Goal: Task Accomplishment & Management: Manage account settings

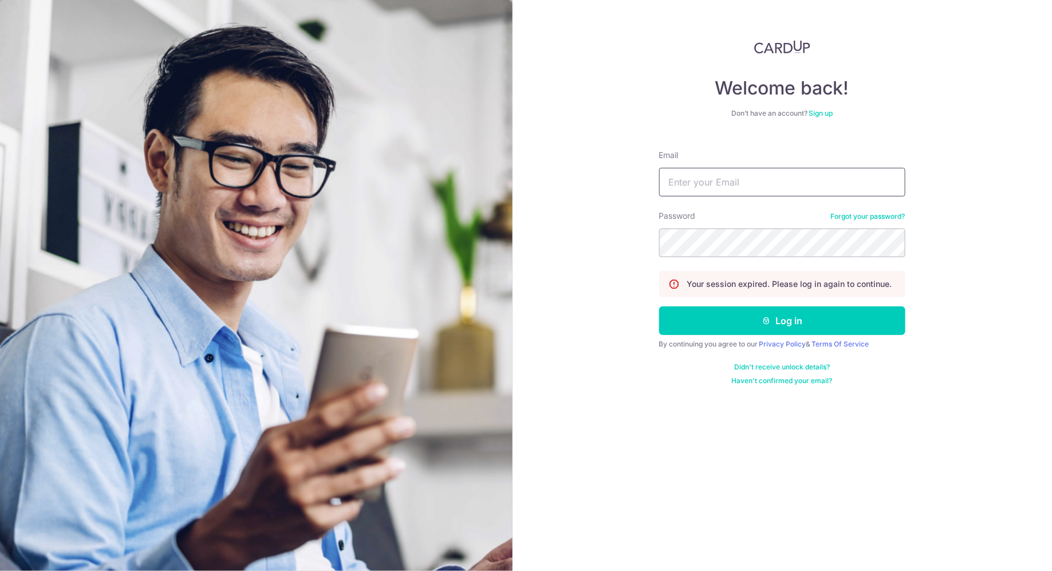
click at [811, 184] on input "Email" at bounding box center [782, 182] width 246 height 29
type input "[EMAIL_ADDRESS][DOMAIN_NAME]"
click at [659, 306] on button "Log in" at bounding box center [782, 320] width 246 height 29
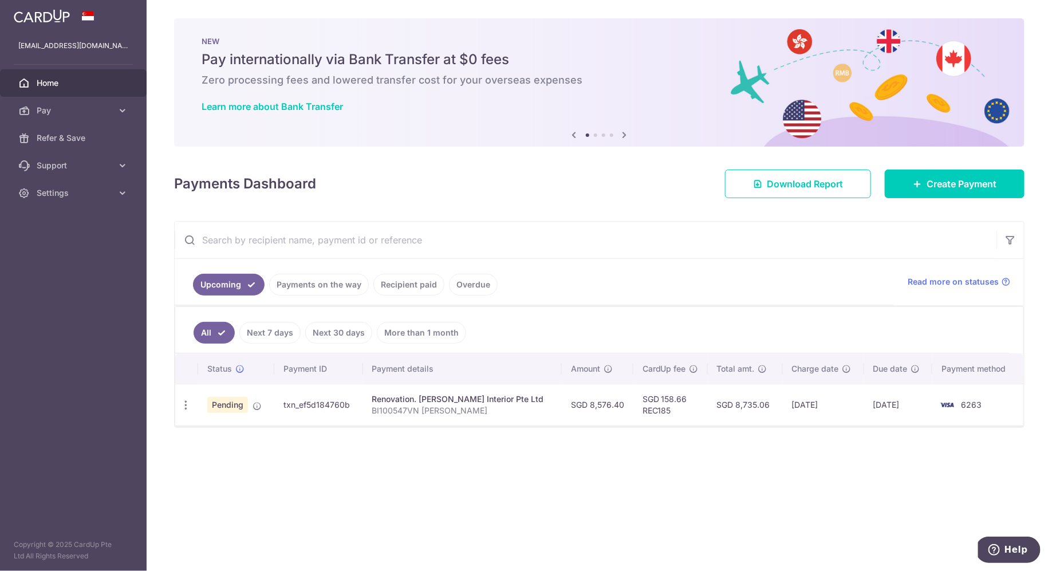
click at [528, 410] on p "BI100547VN Bartley Beacon" at bounding box center [462, 410] width 180 height 11
click at [187, 402] on icon "button" at bounding box center [186, 405] width 12 height 12
click at [216, 429] on span "Update payment" at bounding box center [247, 436] width 78 height 14
radio input "true"
type input "8,576.40"
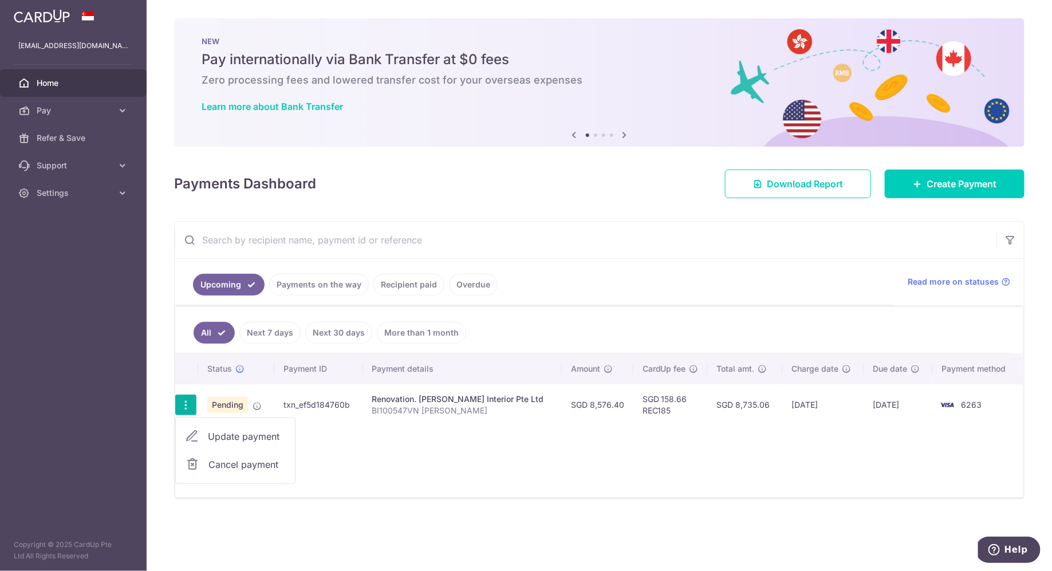
type input "15/10/2025"
type input "BI100547VN Bartley Beacon"
type input "30% commencement and 1st milestone"
type input "REC185"
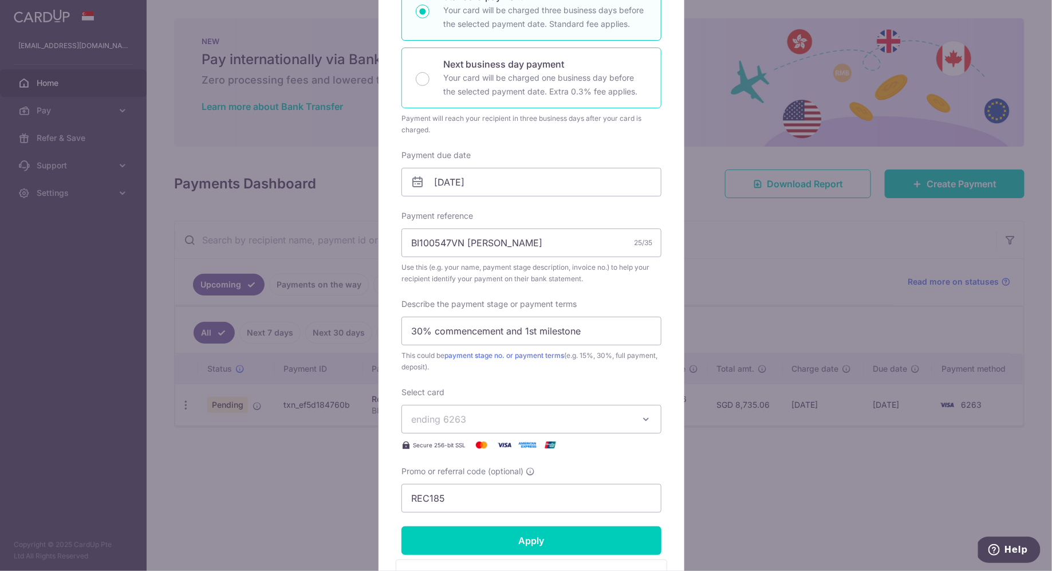
scroll to position [224, 0]
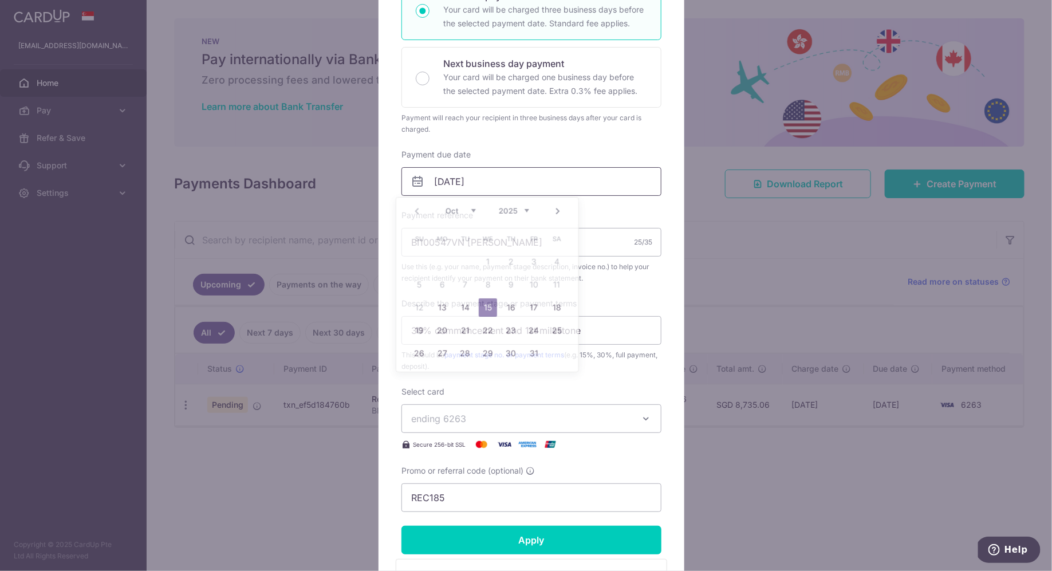
click at [503, 179] on input "15/10/2025" at bounding box center [531, 181] width 260 height 29
click at [442, 322] on link "20" at bounding box center [442, 330] width 18 height 18
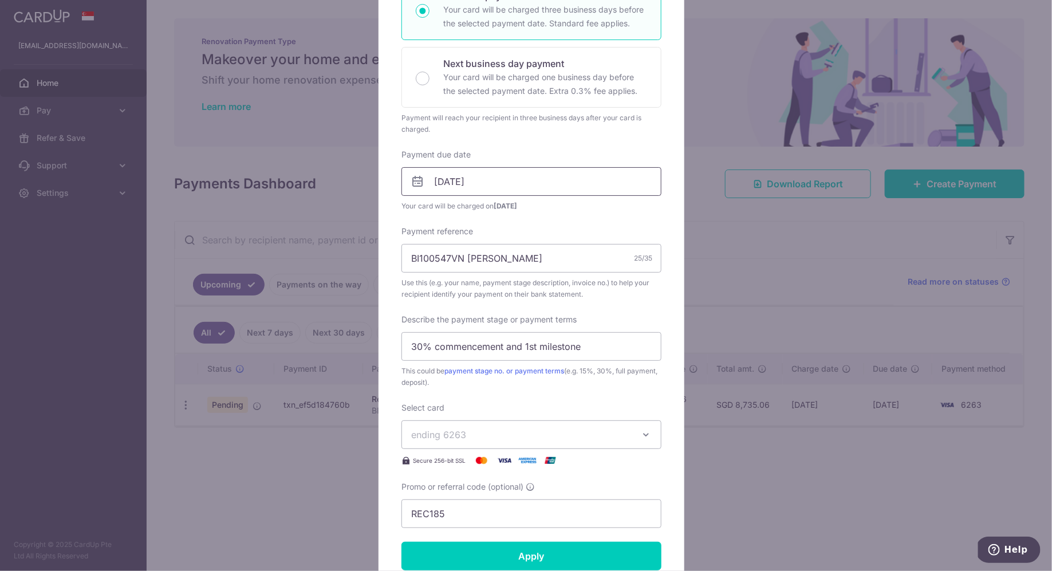
click at [522, 183] on input "20/10/2025" at bounding box center [531, 181] width 260 height 29
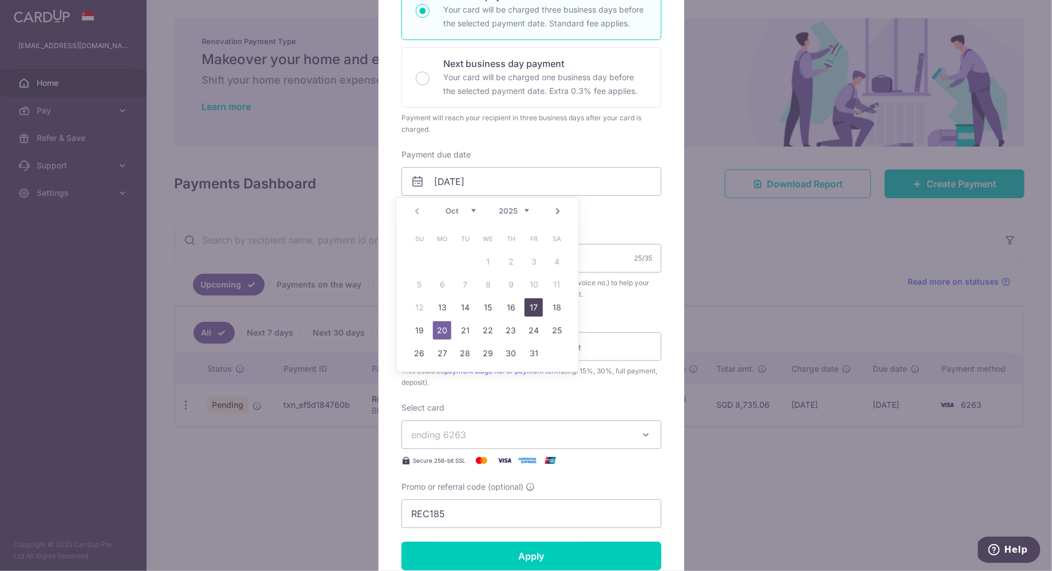
click at [536, 310] on link "17" at bounding box center [533, 307] width 18 height 18
type input "[DATE]"
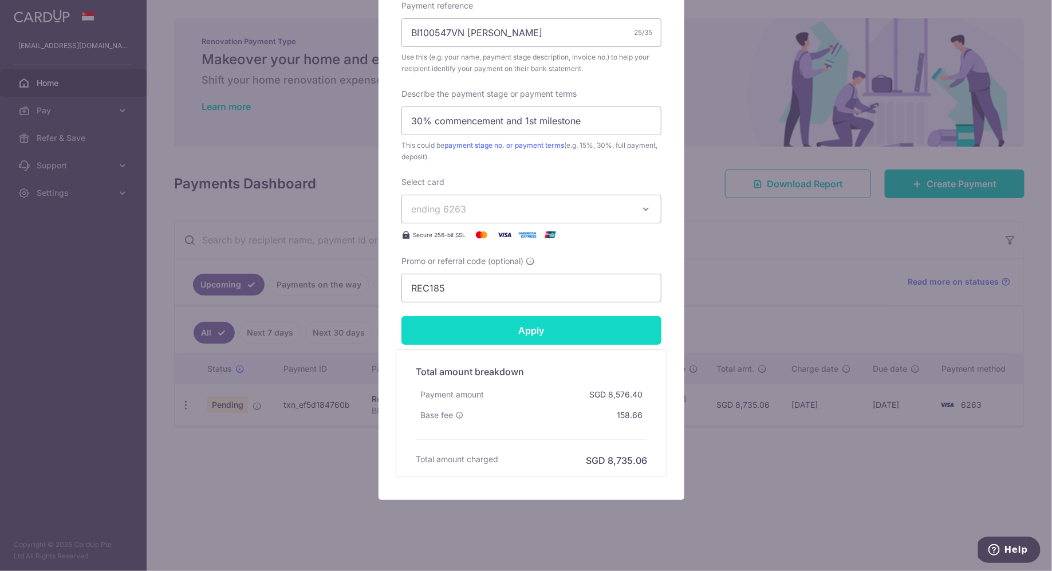
scroll to position [458, 0]
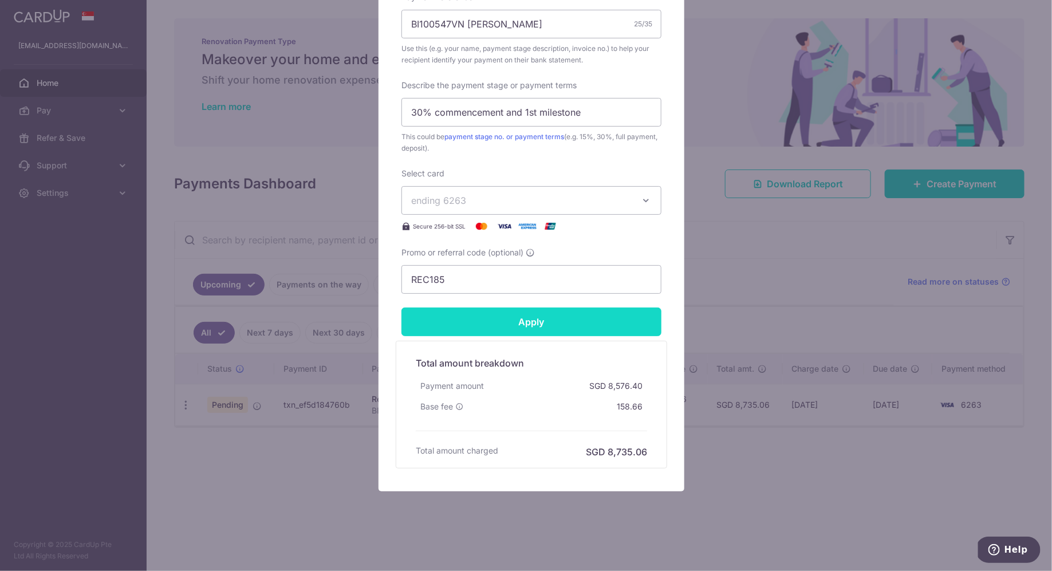
click at [527, 317] on input "Apply" at bounding box center [531, 321] width 260 height 29
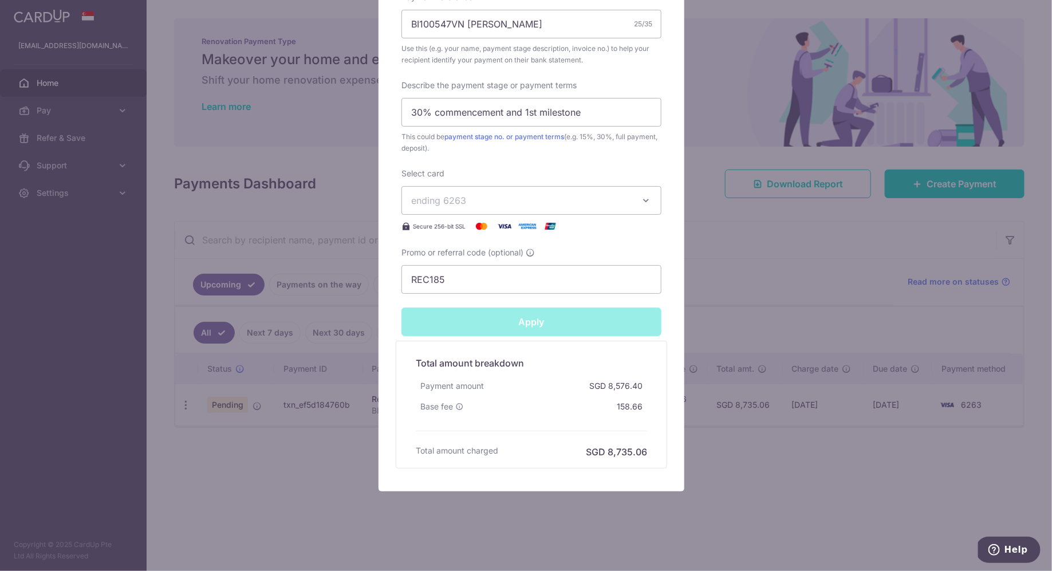
type input "Successfully Applied"
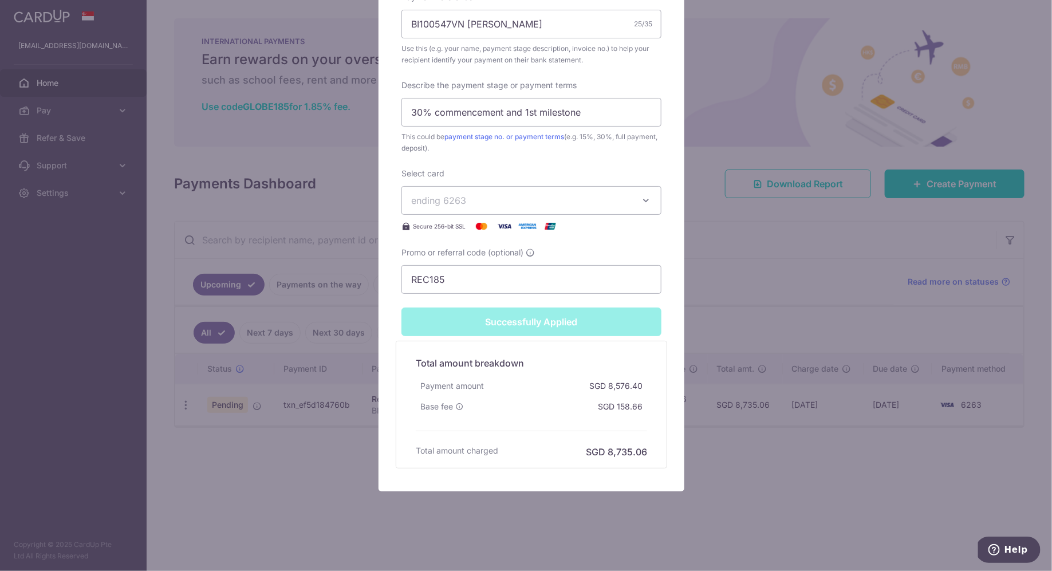
click at [723, 462] on div "Edit payment By clicking apply, you will make changes to all payments to Butler…" at bounding box center [526, 285] width 1052 height 571
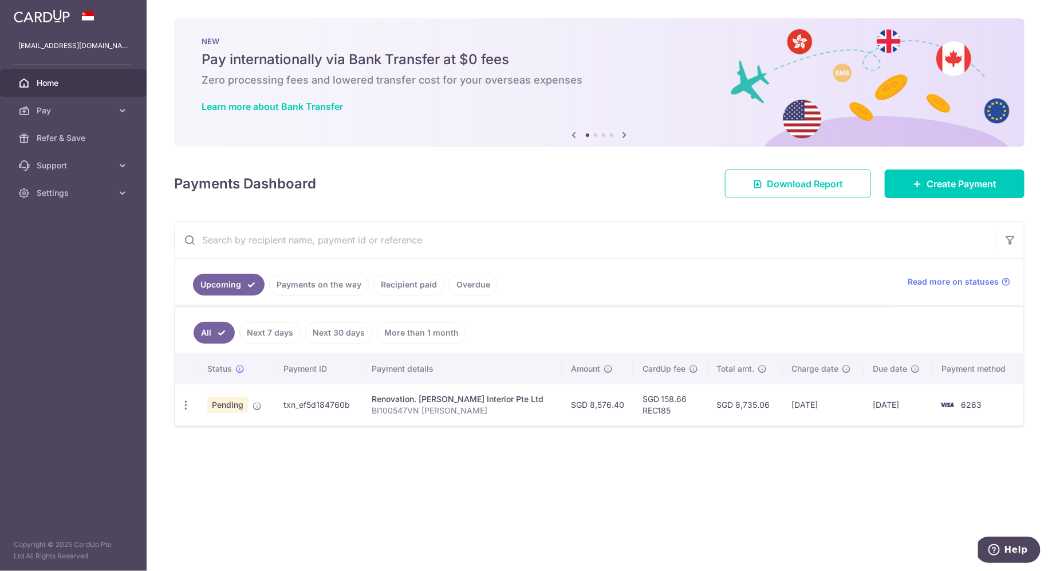
click at [402, 282] on link "Recipient paid" at bounding box center [408, 285] width 71 height 22
